Goal: Information Seeking & Learning: Learn about a topic

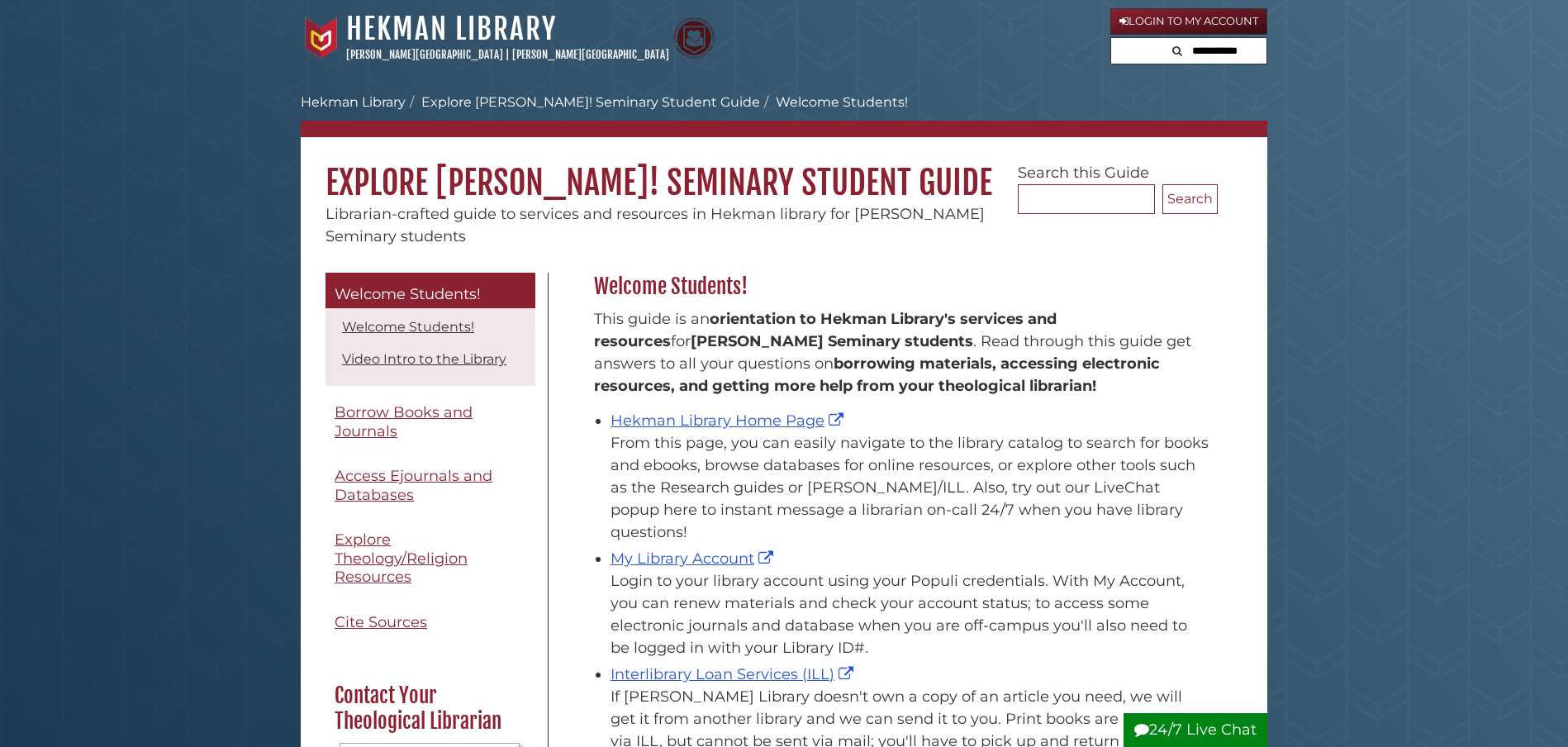
scroll to position [244, 632]
click at [678, 425] on link "Hekman Library Home Page" at bounding box center [729, 420] width 237 height 18
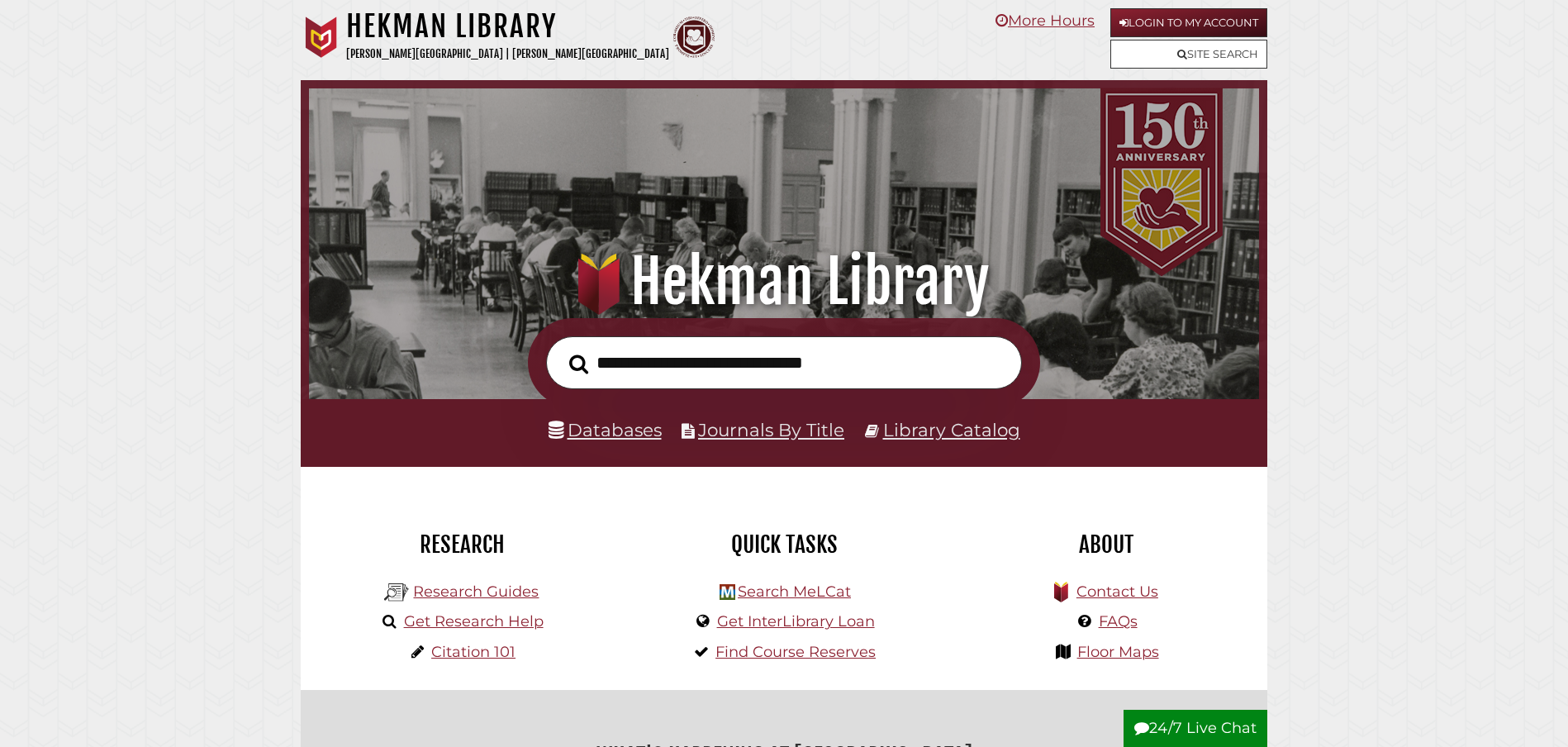
scroll to position [314, 941]
click at [635, 431] on link "Databases" at bounding box center [605, 430] width 113 height 22
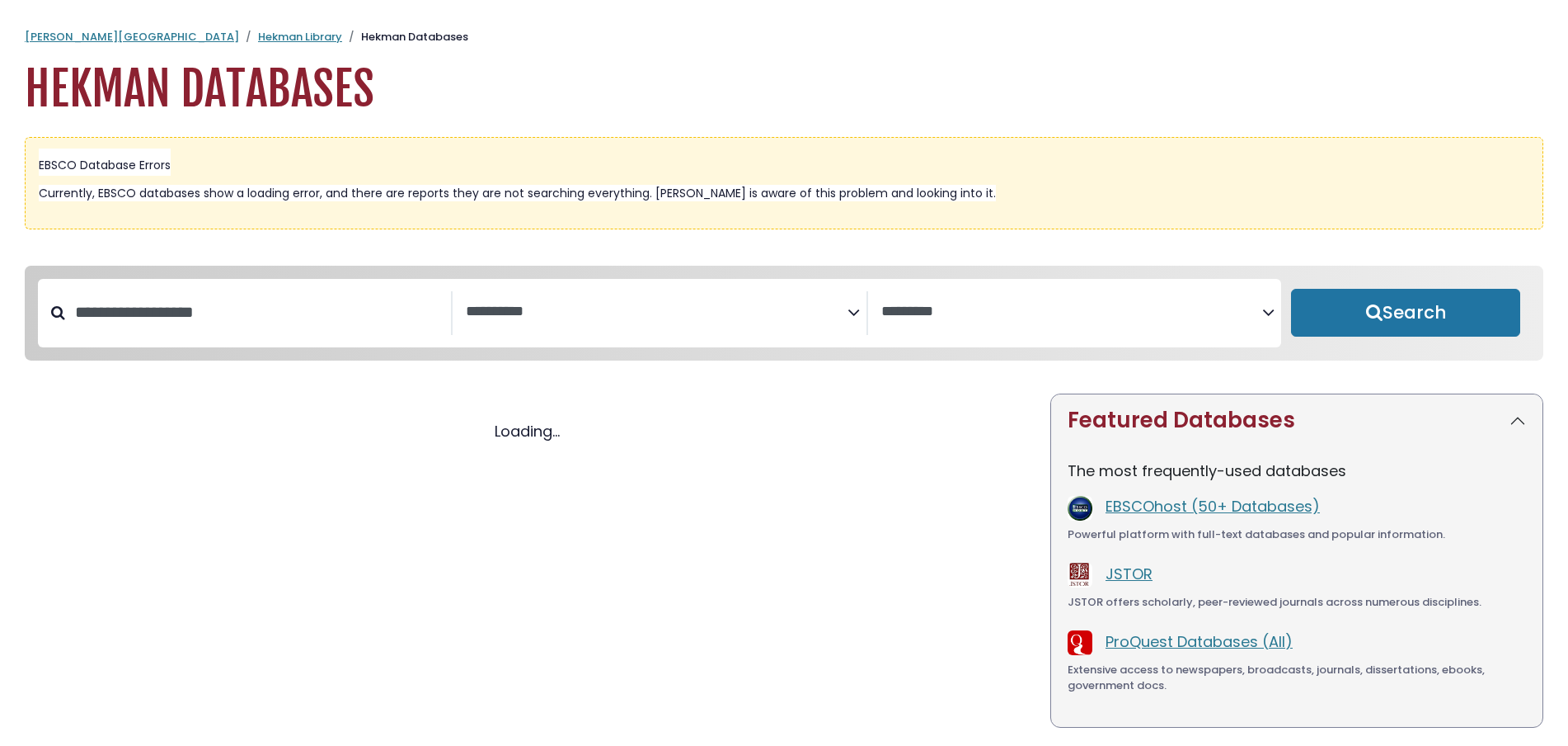
select select "Database Subject Filter"
select select "Database Vendors Filter"
select select "Database Subject Filter"
select select "Database Vendors Filter"
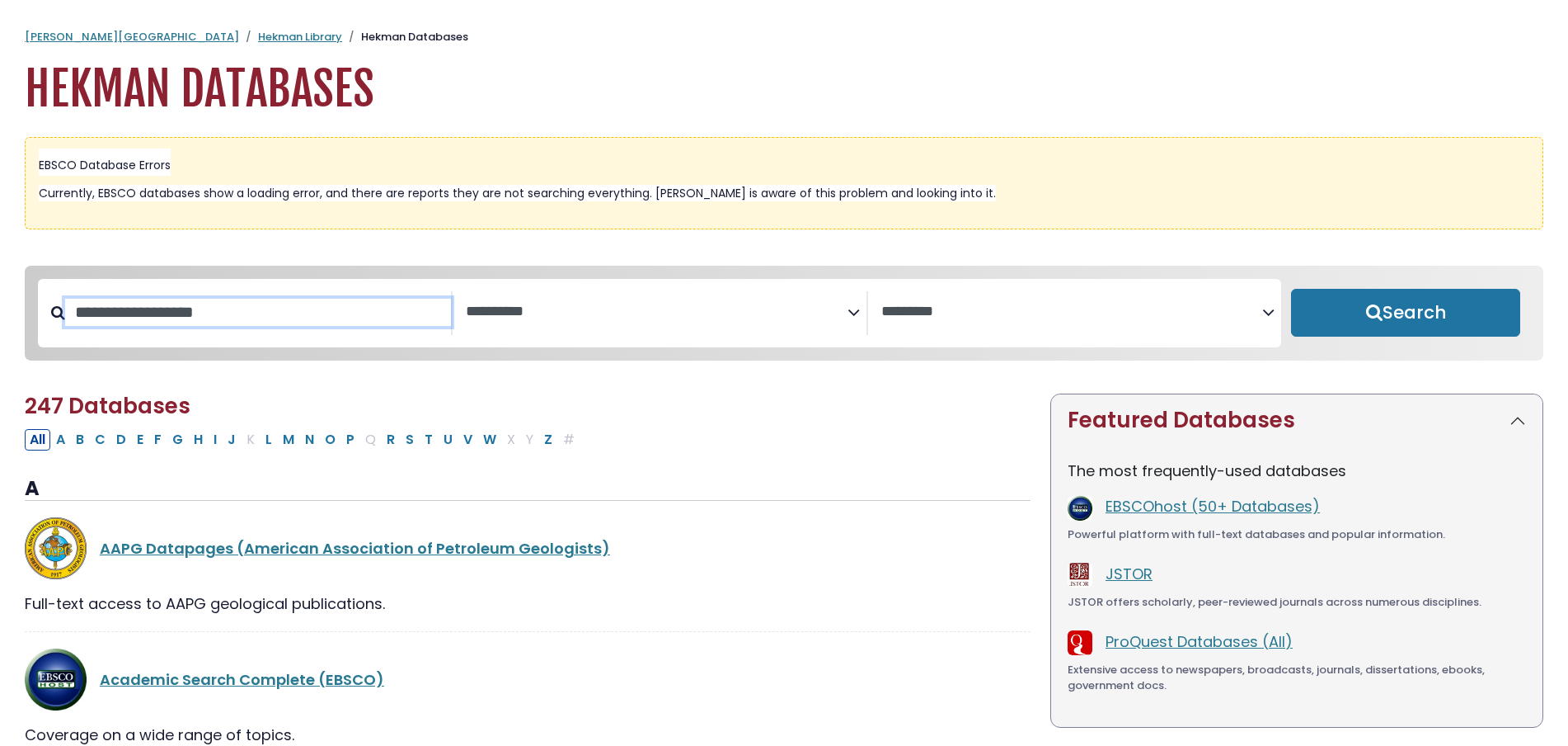
click at [175, 312] on input "Search database by title or keyword" at bounding box center [258, 312] width 386 height 28
type input "****"
click at [1405, 314] on button "Search" at bounding box center [1405, 312] width 229 height 48
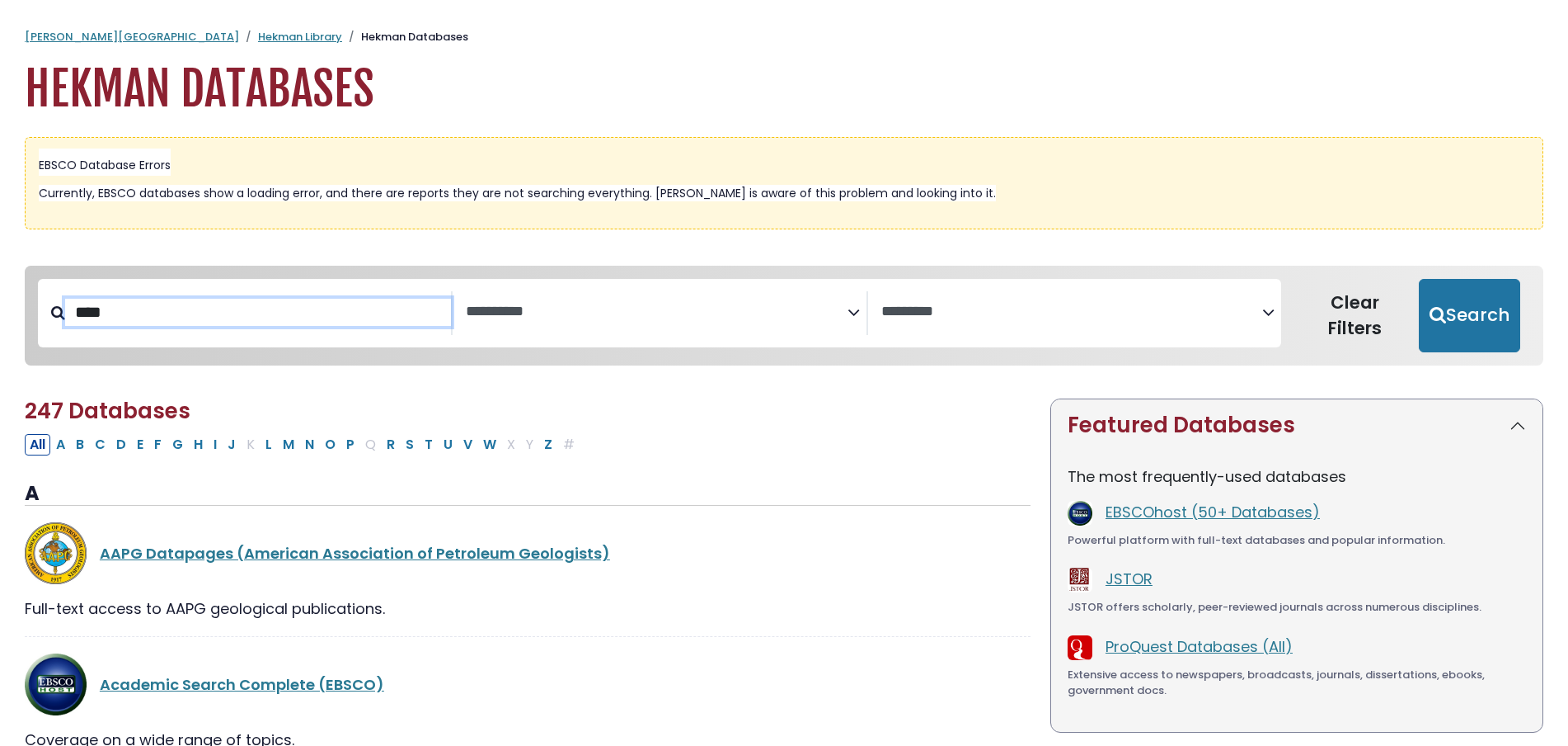
select select "Database Subject Filter"
select select "Database Vendors Filter"
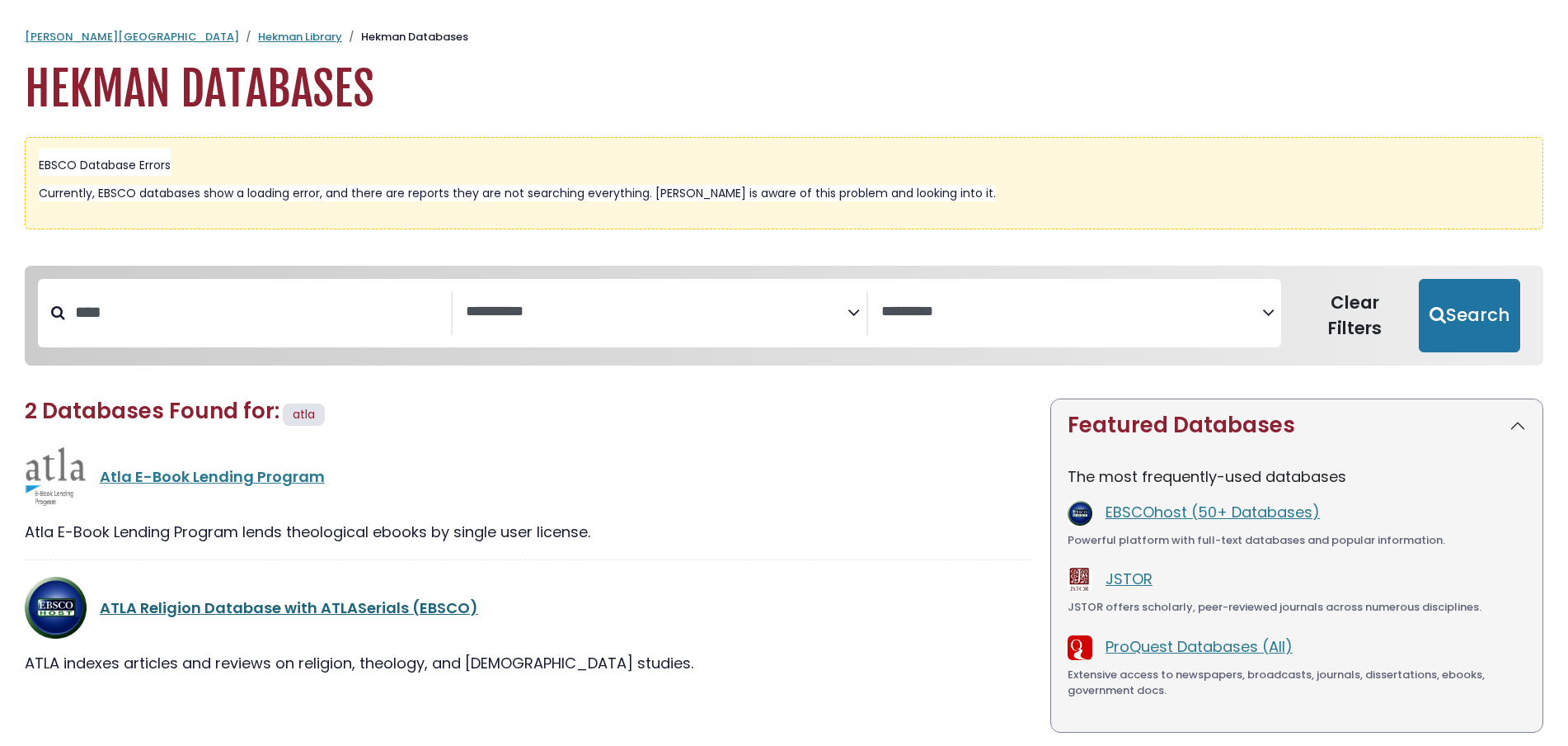
click at [313, 607] on link "ATLA Religion Database with ATLASerials (EBSCO)" at bounding box center [288, 607] width 379 height 21
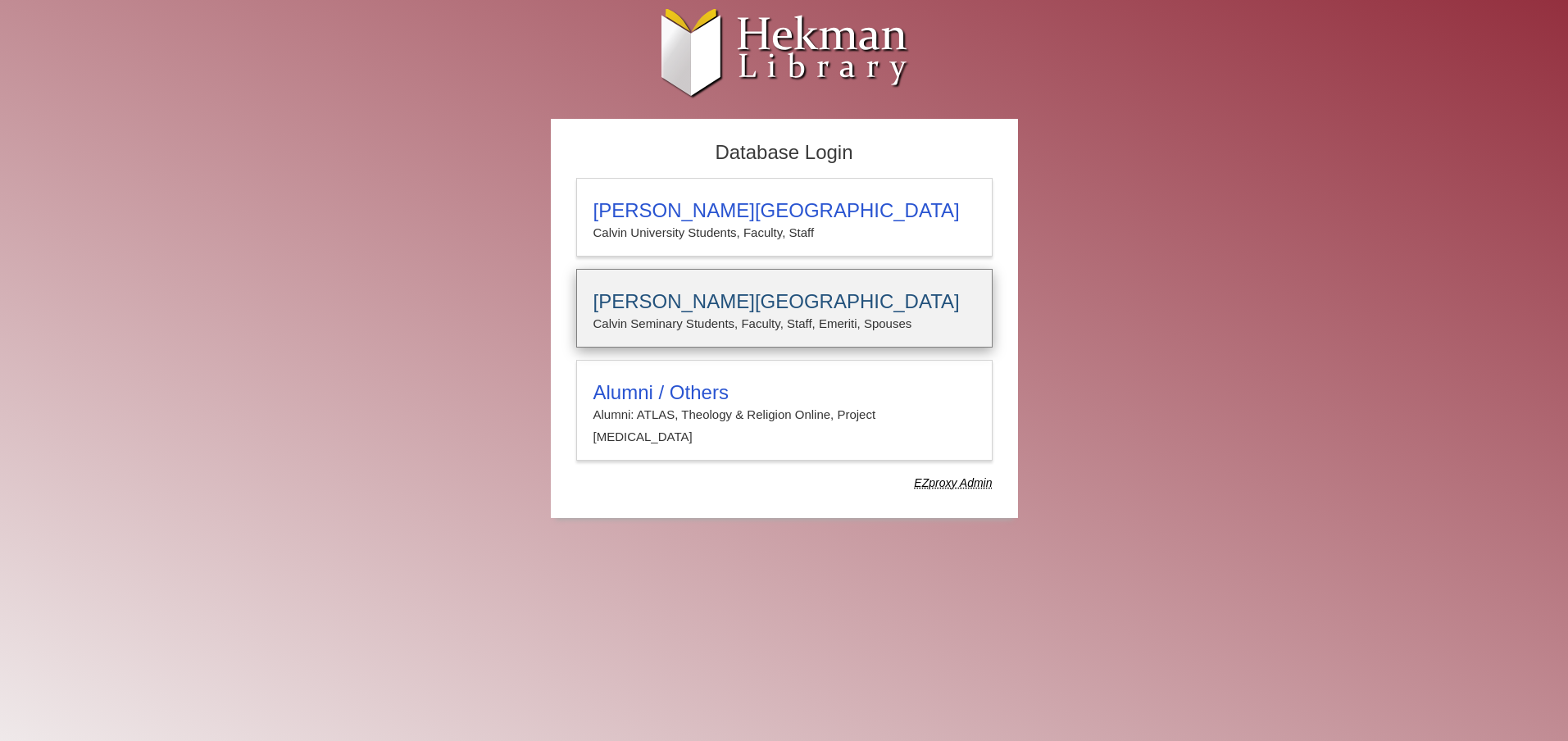
click at [730, 321] on p "Calvin Seminary Students, Faculty, Staff, Emeriti, Spouses" at bounding box center [784, 324] width 382 height 22
